Goal: Navigation & Orientation: Find specific page/section

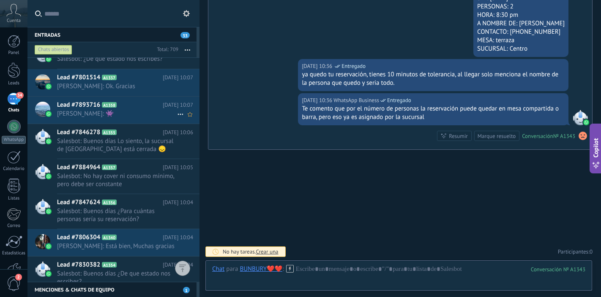
scroll to position [310, 0]
click at [77, 113] on span "[PERSON_NAME]: 👾" at bounding box center [117, 114] width 120 height 8
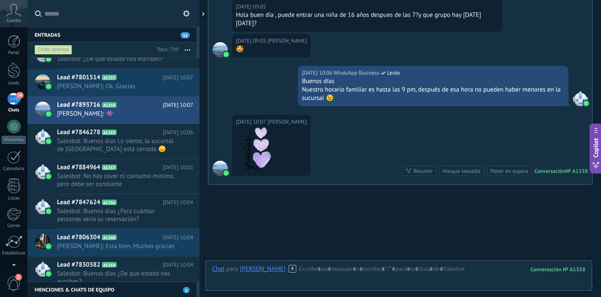
scroll to position [426, 0]
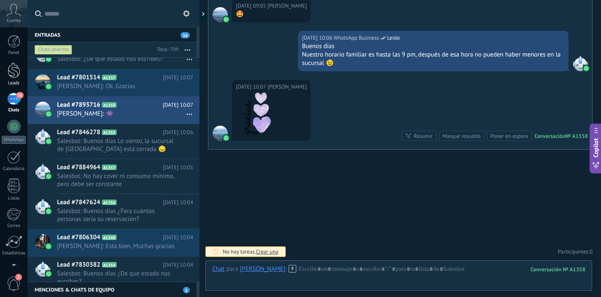
click at [19, 75] on div at bounding box center [14, 71] width 13 height 16
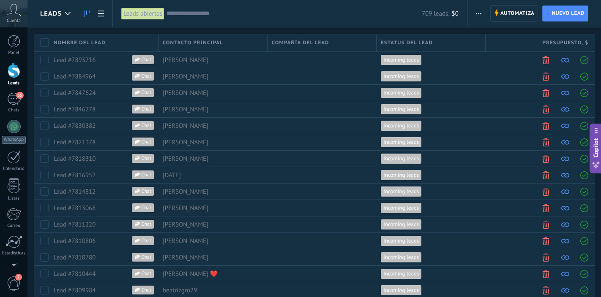
click at [85, 12] on icon at bounding box center [87, 14] width 6 height 7
